Goal: Information Seeking & Learning: Learn about a topic

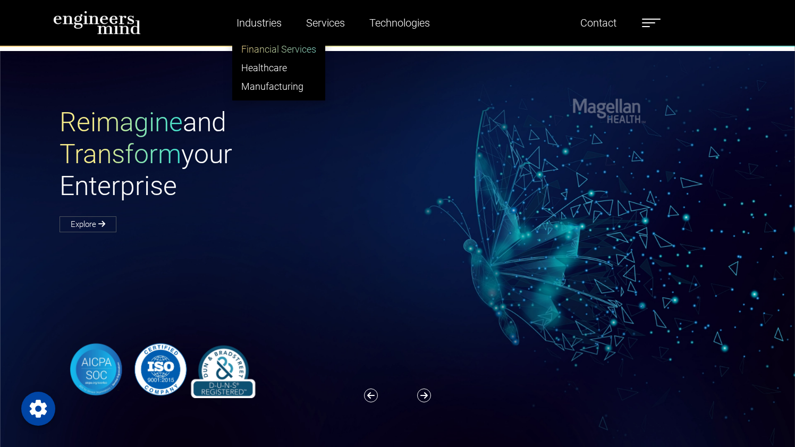
click at [286, 50] on link "Financial Services" at bounding box center [279, 49] width 92 height 19
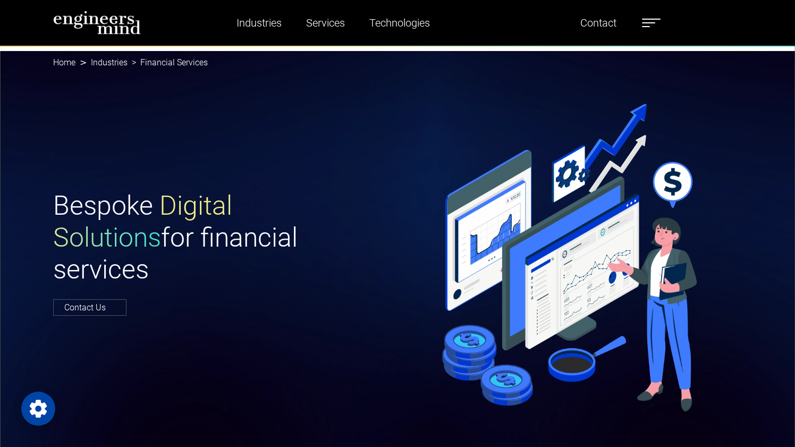
click at [649, 22] on span at bounding box center [648, 22] width 13 height 1
click at [649, 22] on label at bounding box center [651, 23] width 19 height 14
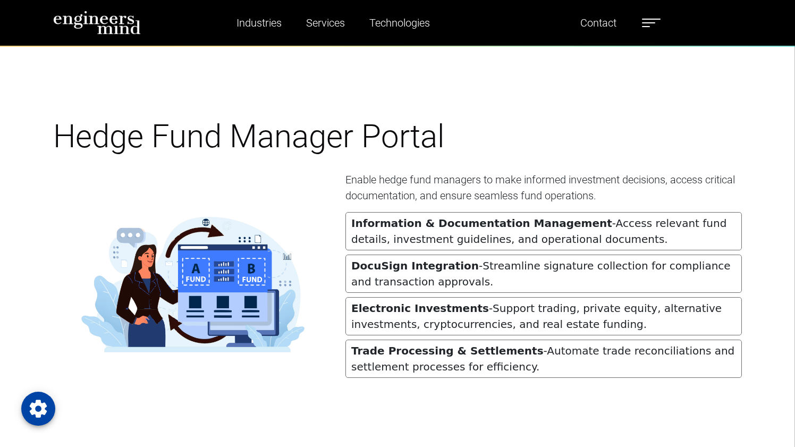
scroll to position [1430, 0]
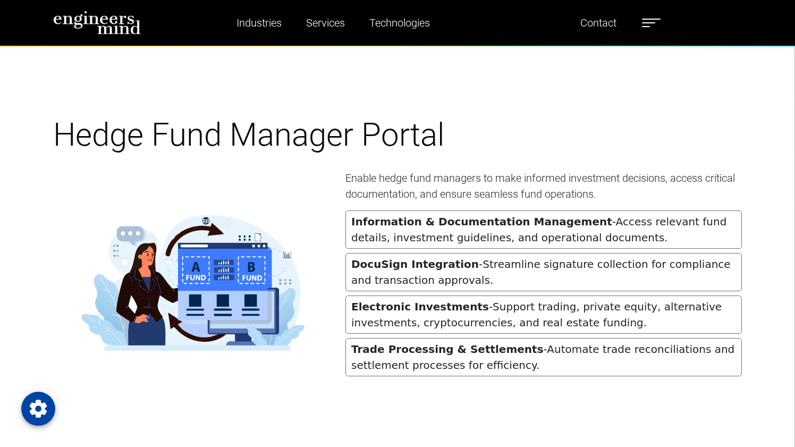
click at [480, 223] on strong "Information & Documentation Management" at bounding box center [481, 221] width 261 height 13
click at [454, 267] on strong "DocuSign Integration" at bounding box center [414, 264] width 127 height 13
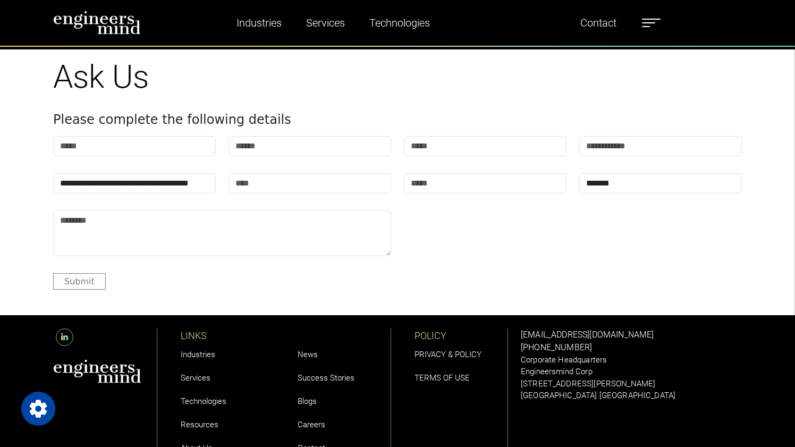
scroll to position [5135, 0]
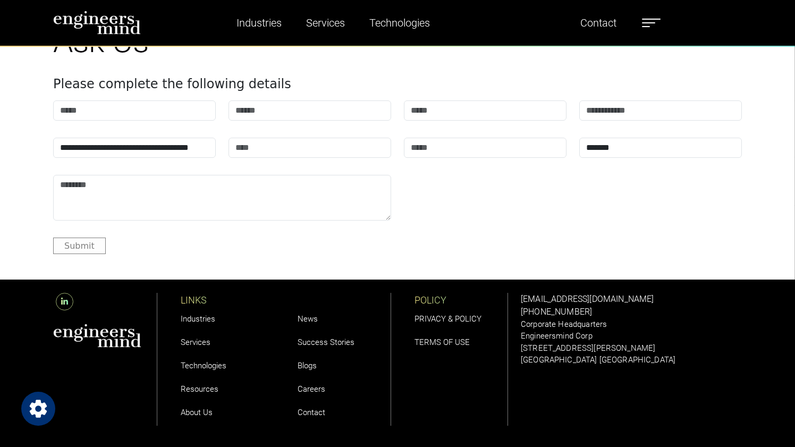
click at [42, 409] on icon "Open Privacy Settings" at bounding box center [38, 408] width 17 height 18
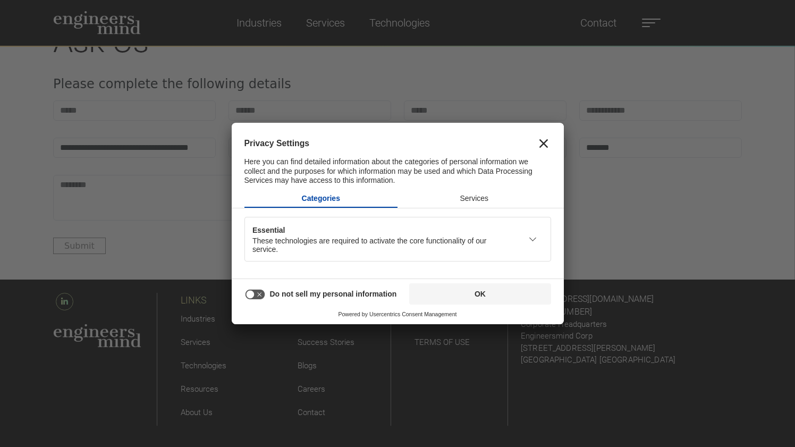
click at [468, 198] on button "Services" at bounding box center [473, 198] width 153 height 17
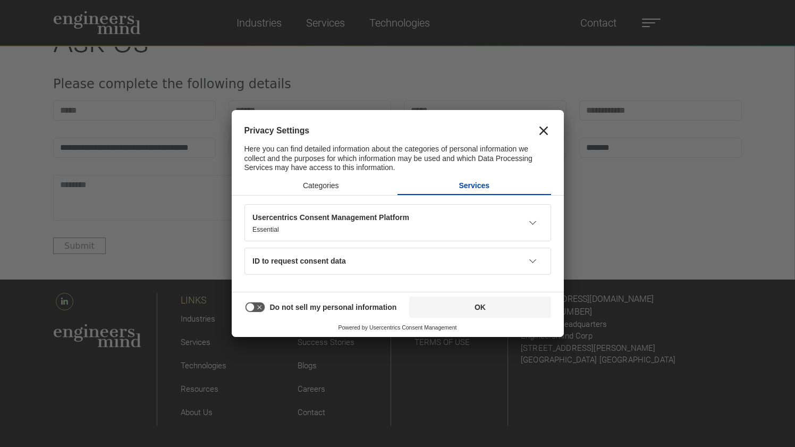
click at [543, 129] on icon "Close" at bounding box center [543, 130] width 8 height 8
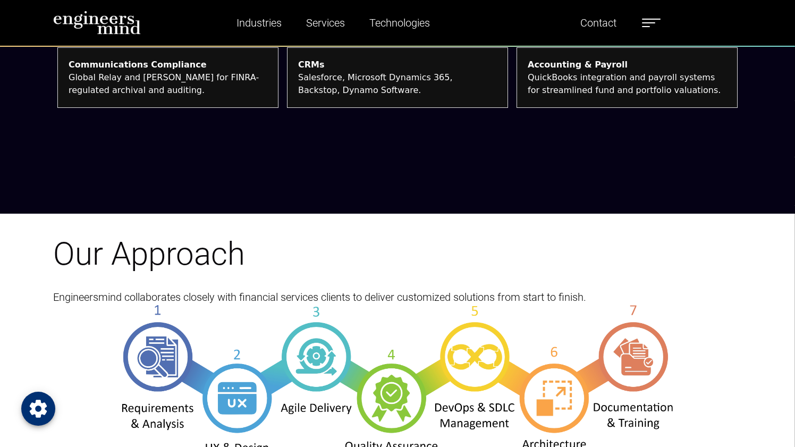
scroll to position [2760, 0]
